Goal: Task Accomplishment & Management: Use online tool/utility

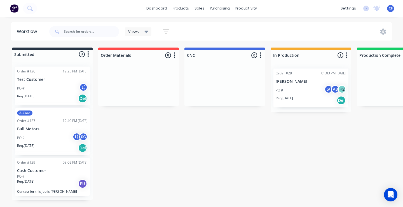
click at [296, 95] on div "PO # 5( AB + 2" at bounding box center [310, 90] width 70 height 11
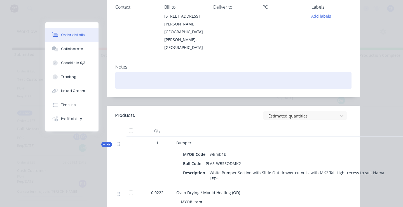
scroll to position [140, 0]
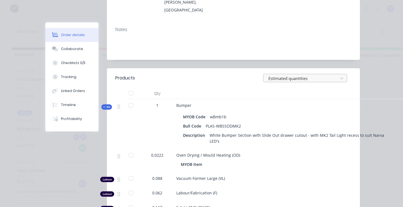
click at [291, 75] on div at bounding box center [301, 78] width 67 height 7
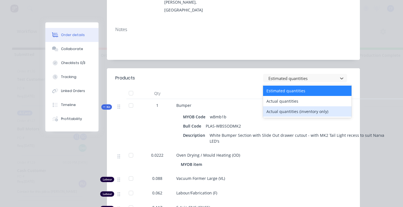
click at [269, 106] on div "Actual quantities (inventory only)" at bounding box center [307, 111] width 88 height 10
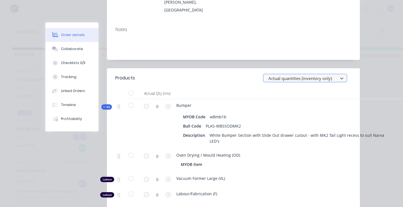
click at [290, 75] on div at bounding box center [301, 78] width 67 height 7
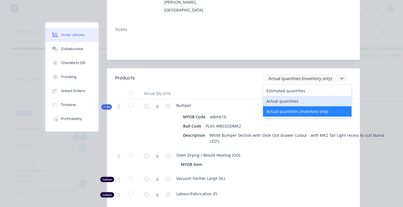
click at [288, 96] on div "Actual quantities" at bounding box center [307, 101] width 88 height 10
type input "1"
type input "0.0222"
type input "0.088"
type input "0.062"
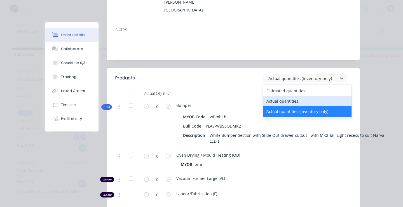
type input "0.117"
type input "1"
type input "0.067"
type input "0.35"
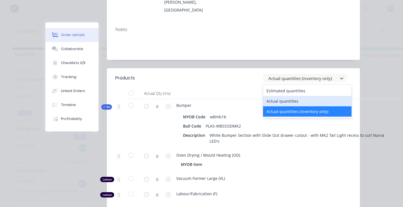
type input "0.27"
type input "0.185"
type input "1"
type input "0.067"
type input "0.27"
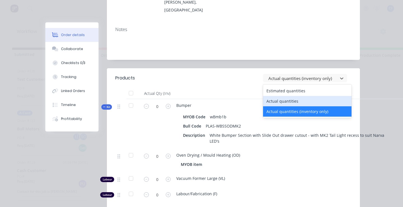
type input "0.185"
type input "0.35"
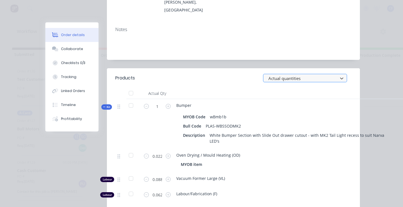
click at [285, 75] on div at bounding box center [301, 78] width 67 height 7
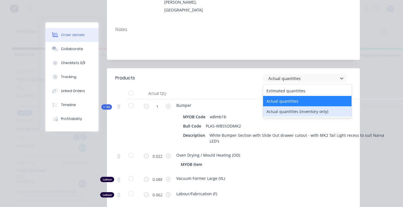
click at [288, 106] on div "Actual quantities (inventory only)" at bounding box center [307, 111] width 88 height 10
type input "0"
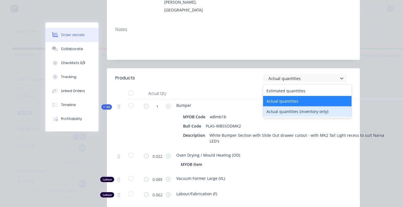
type input "0"
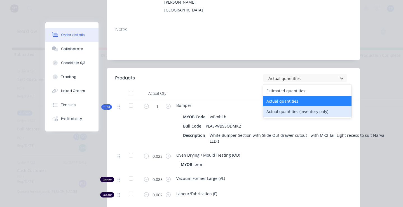
type input "0"
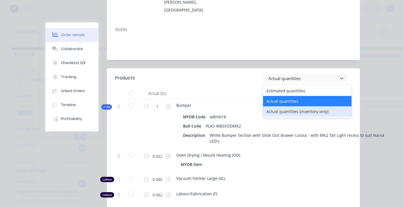
type input "0"
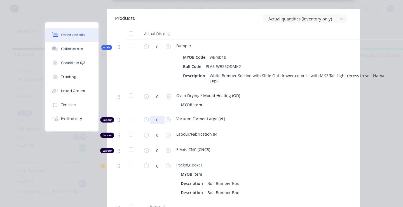
scroll to position [233, 0]
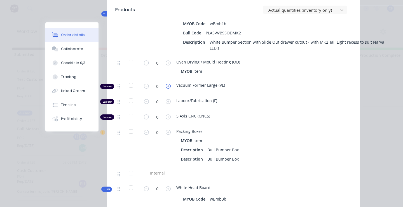
click at [166, 84] on icon "button" at bounding box center [168, 86] width 5 height 5
click at [144, 84] on icon "button" at bounding box center [146, 86] width 5 height 5
type input "0"
click at [168, 130] on icon "button" at bounding box center [168, 132] width 5 height 5
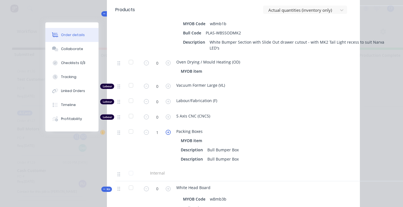
type input "2"
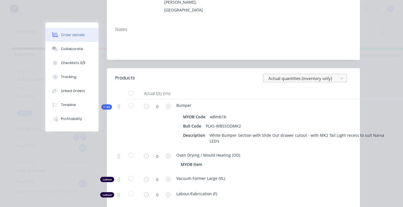
click at [303, 75] on div at bounding box center [301, 78] width 67 height 7
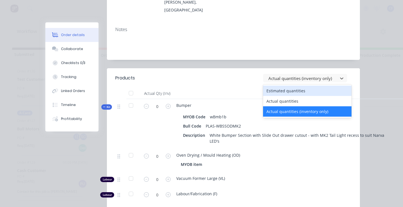
click at [295, 86] on div "Estimated quantities" at bounding box center [307, 91] width 88 height 10
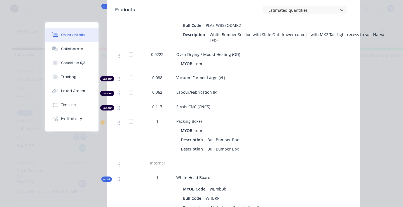
scroll to position [233, 0]
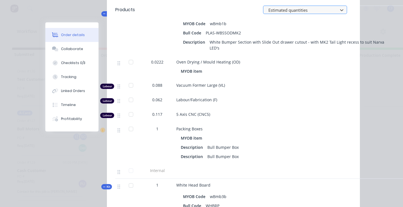
click at [289, 12] on div at bounding box center [301, 10] width 67 height 7
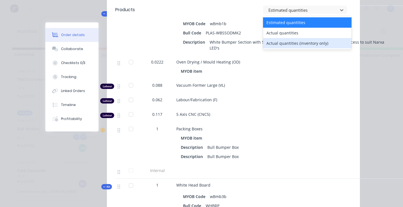
click at [285, 45] on div "Actual quantities (inventory only)" at bounding box center [307, 43] width 88 height 10
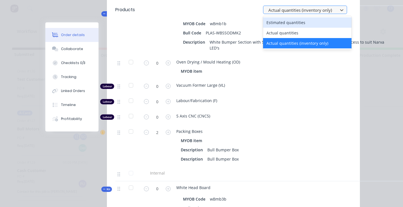
click at [283, 10] on div at bounding box center [301, 10] width 67 height 7
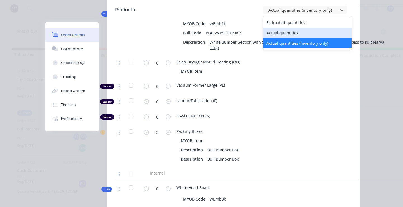
click at [280, 32] on div "Actual quantities" at bounding box center [307, 33] width 88 height 10
type input "1"
type input "0.0222"
type input "0.088"
type input "0.062"
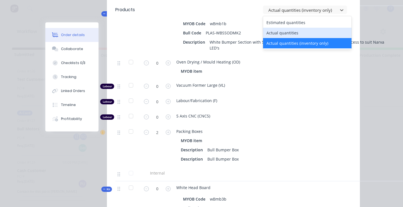
type input "0.117"
type input "1"
type input "0.067"
type input "0.35"
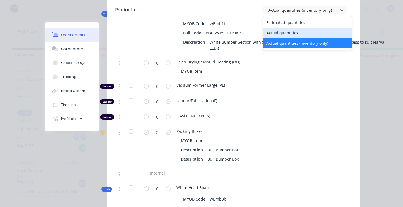
type input "0.27"
type input "0.185"
type input "1"
type input "0.067"
type input "0.27"
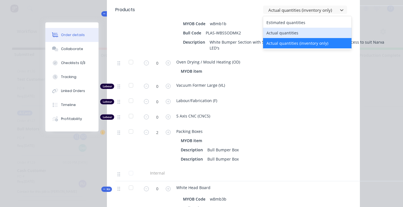
type input "0.185"
type input "0.35"
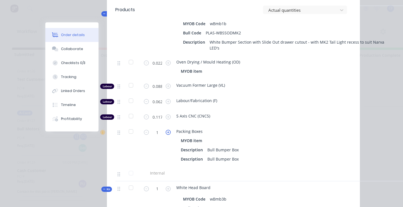
click at [167, 130] on icon "button" at bounding box center [168, 132] width 5 height 5
type input "2"
click at [257, 98] on div "Labour/Fabrication (F)" at bounding box center [285, 101] width 219 height 6
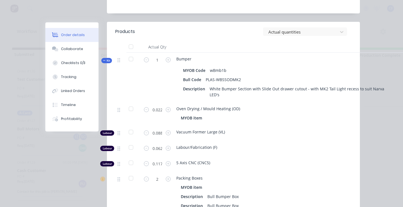
click at [225, 62] on div at bounding box center [285, 64] width 219 height 4
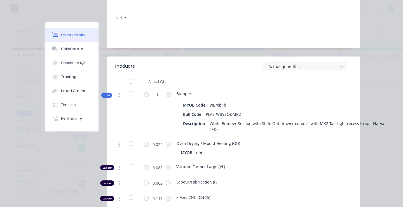
scroll to position [140, 0]
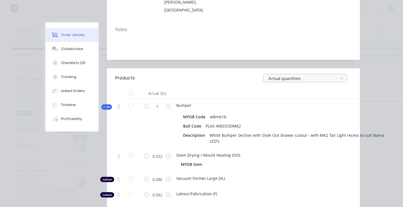
click at [266, 74] on div "Actual quantities" at bounding box center [301, 78] width 70 height 8
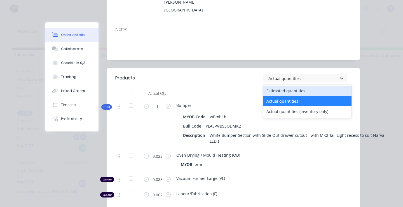
click at [268, 86] on div "Estimated quantities" at bounding box center [307, 91] width 88 height 10
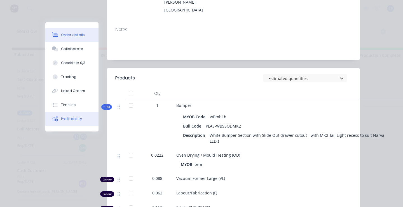
click at [61, 117] on div "Profitability" at bounding box center [71, 118] width 21 height 5
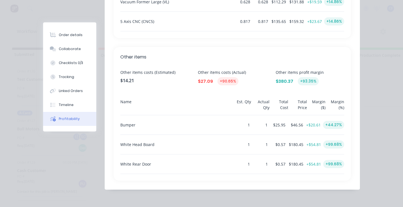
scroll to position [0, 0]
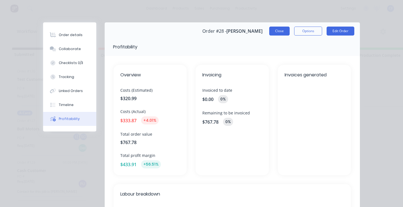
click at [277, 31] on button "Close" at bounding box center [279, 31] width 20 height 9
